Goal: Use online tool/utility: Utilize a website feature to perform a specific function

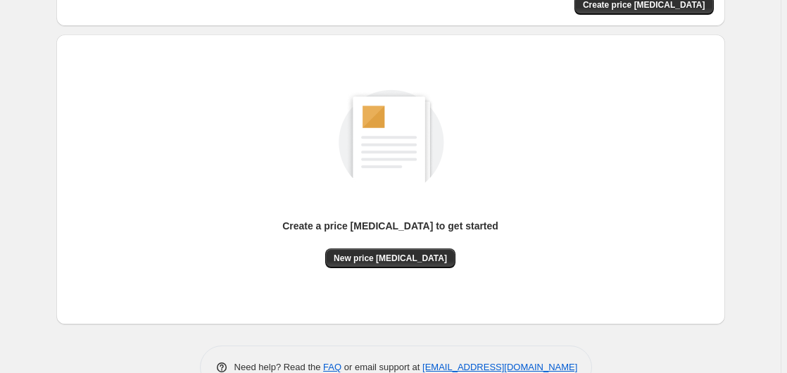
scroll to position [154, 0]
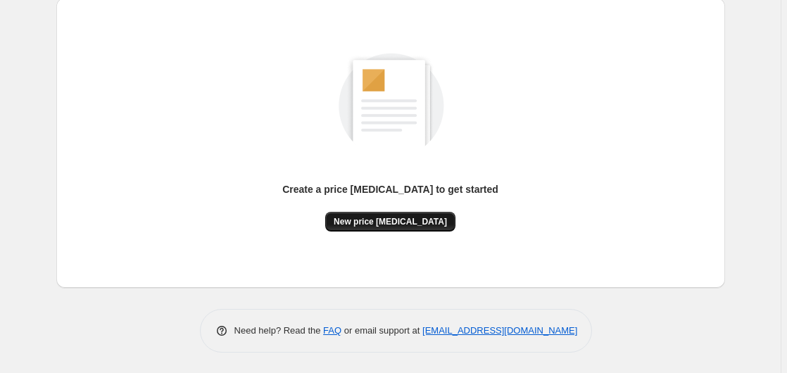
click at [391, 220] on span "New price [MEDICAL_DATA]" at bounding box center [390, 221] width 113 height 11
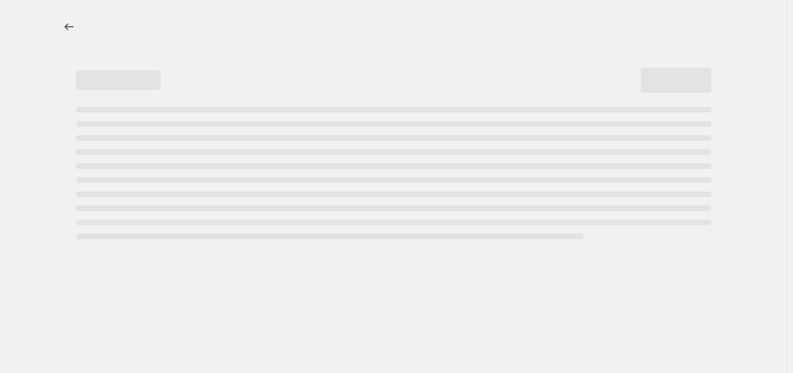
select select "percentage"
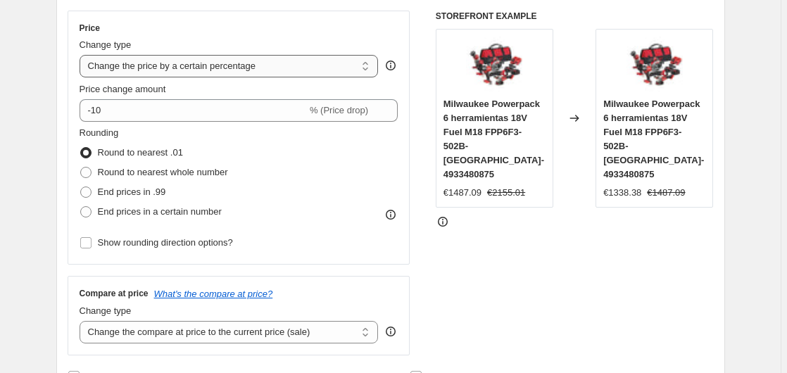
scroll to position [215, 0]
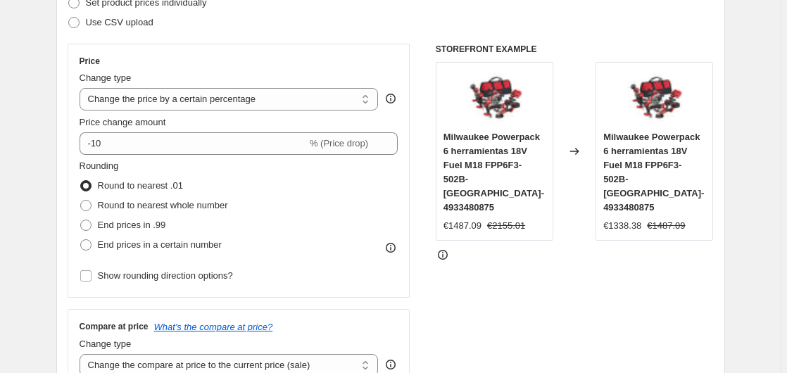
click at [160, 156] on div "Price Change type Change the price to a certain amount Change the price by a ce…" at bounding box center [239, 171] width 319 height 230
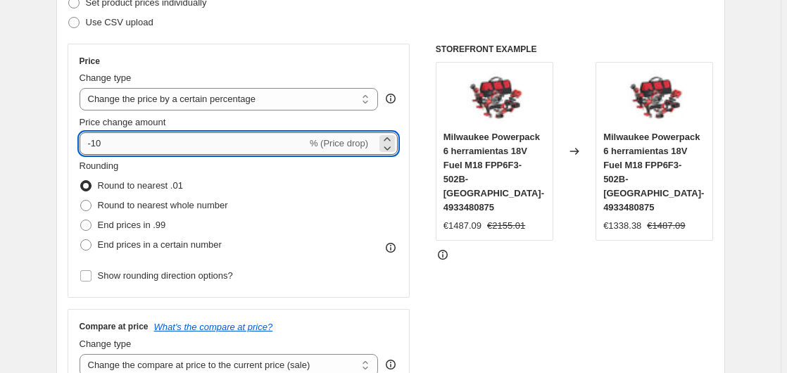
click at [160, 151] on input "-10" at bounding box center [193, 143] width 227 height 23
type input "-1"
type input "-35"
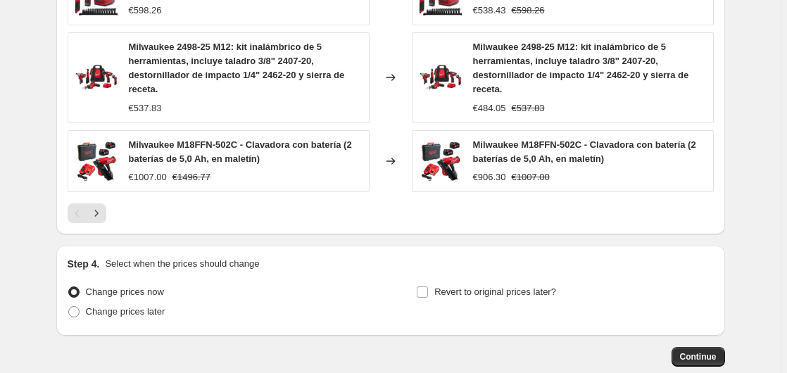
scroll to position [1086, 0]
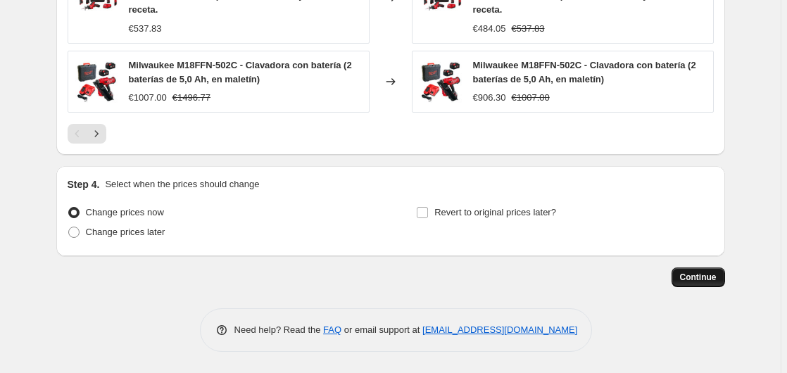
click at [699, 278] on span "Continue" at bounding box center [698, 277] width 37 height 11
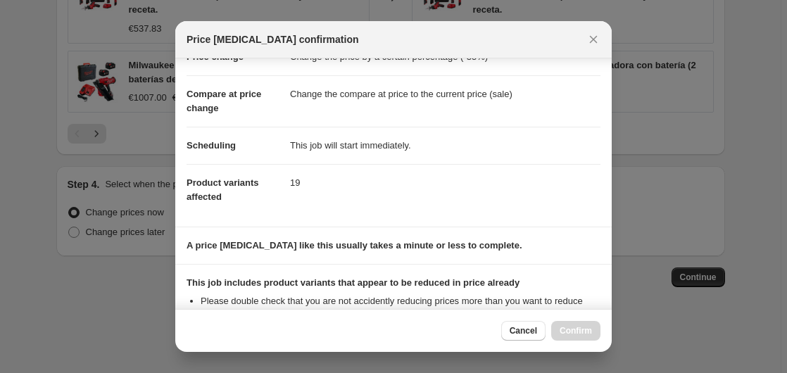
scroll to position [222, 0]
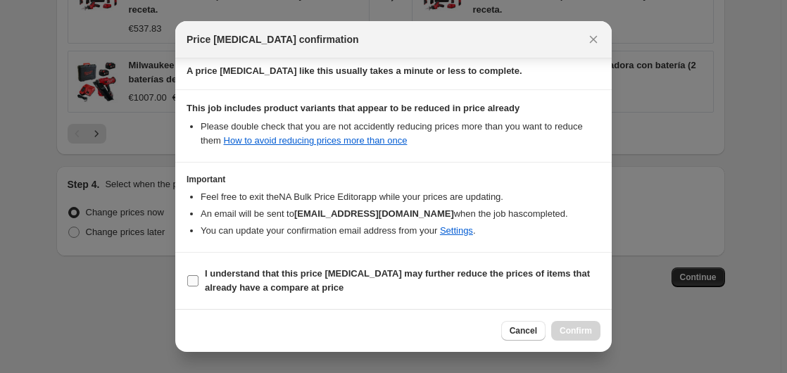
drag, startPoint x: 210, startPoint y: 282, endPoint x: 337, endPoint y: 291, distance: 127.1
click at [210, 282] on span "I understand that this price [MEDICAL_DATA] may further reduce the prices of it…" at bounding box center [403, 281] width 396 height 28
click at [199, 282] on input "I understand that this price [MEDICAL_DATA] may further reduce the prices of it…" at bounding box center [192, 280] width 11 height 11
checkbox input "true"
click at [581, 327] on span "Confirm" at bounding box center [576, 330] width 32 height 11
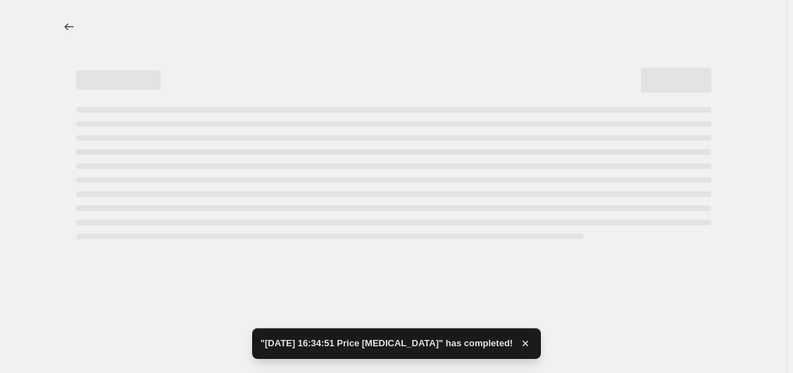
select select "percentage"
